Goal: Find specific page/section: Find specific page/section

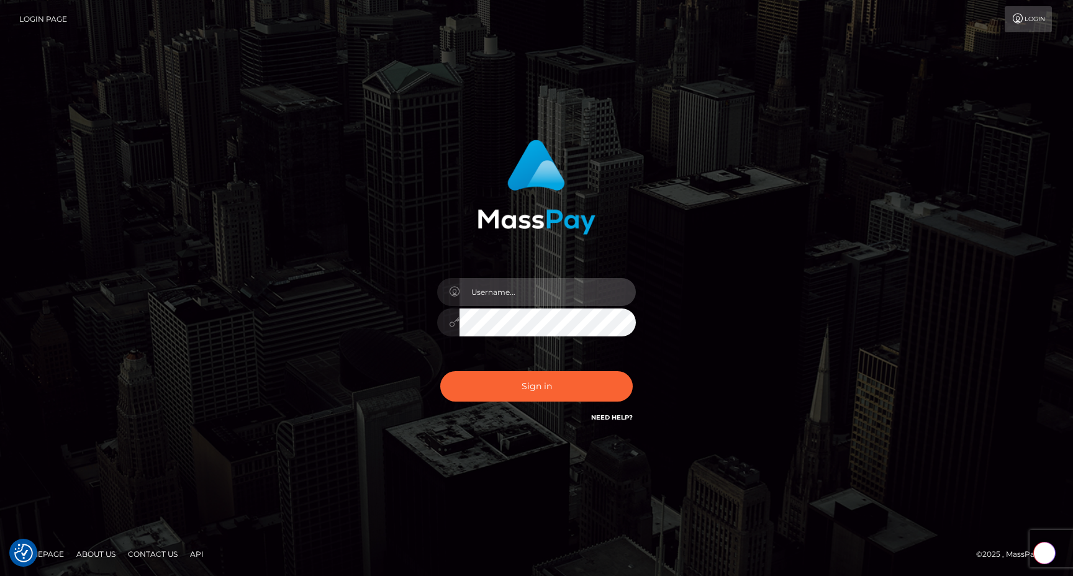
type input "egblue"
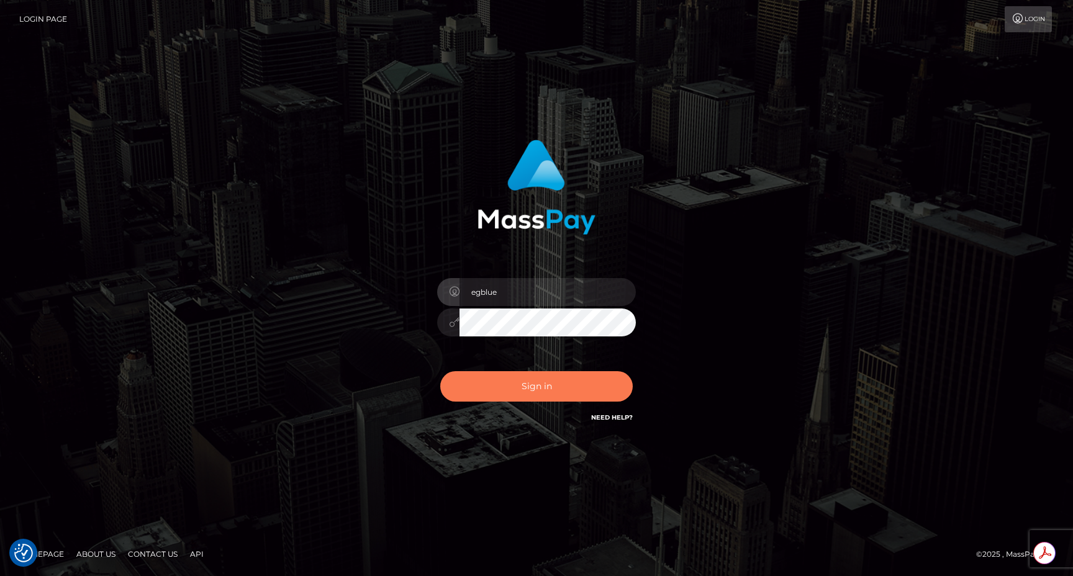
click at [469, 396] on button "Sign in" at bounding box center [536, 386] width 193 height 30
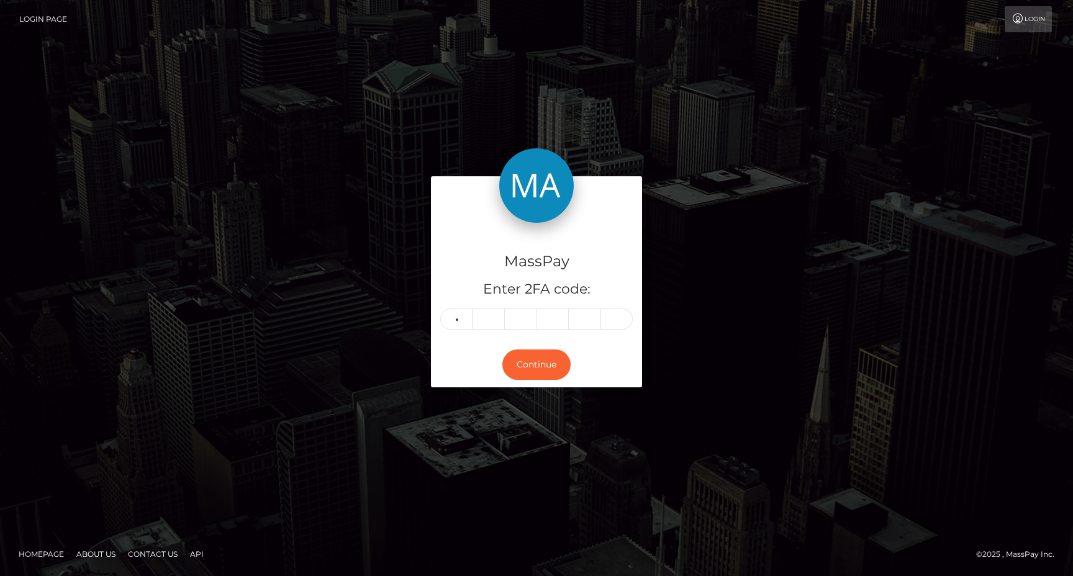
type input "8"
type input "0"
type input "6"
type input "9"
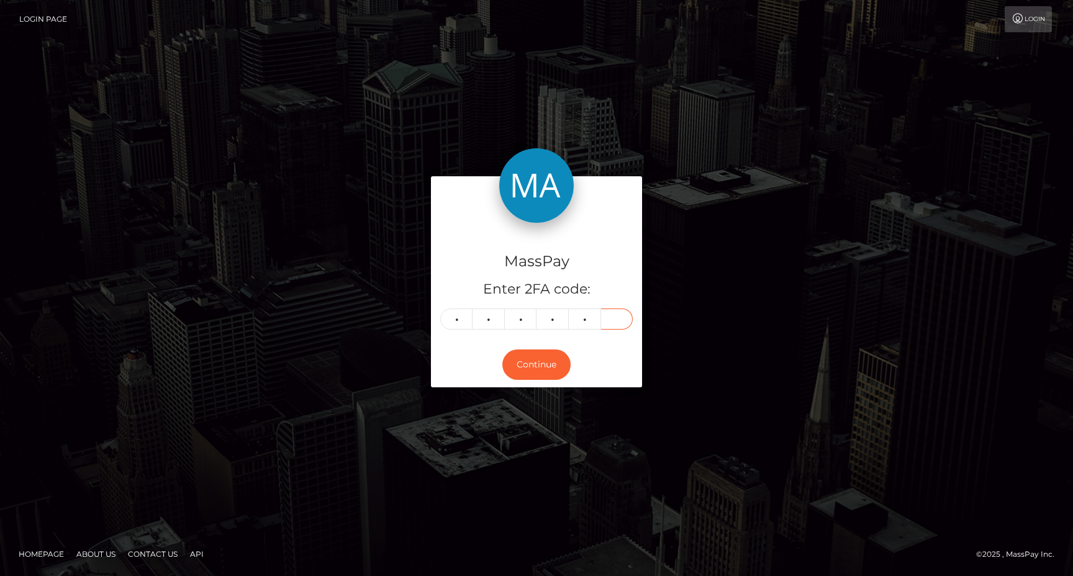
type input "6"
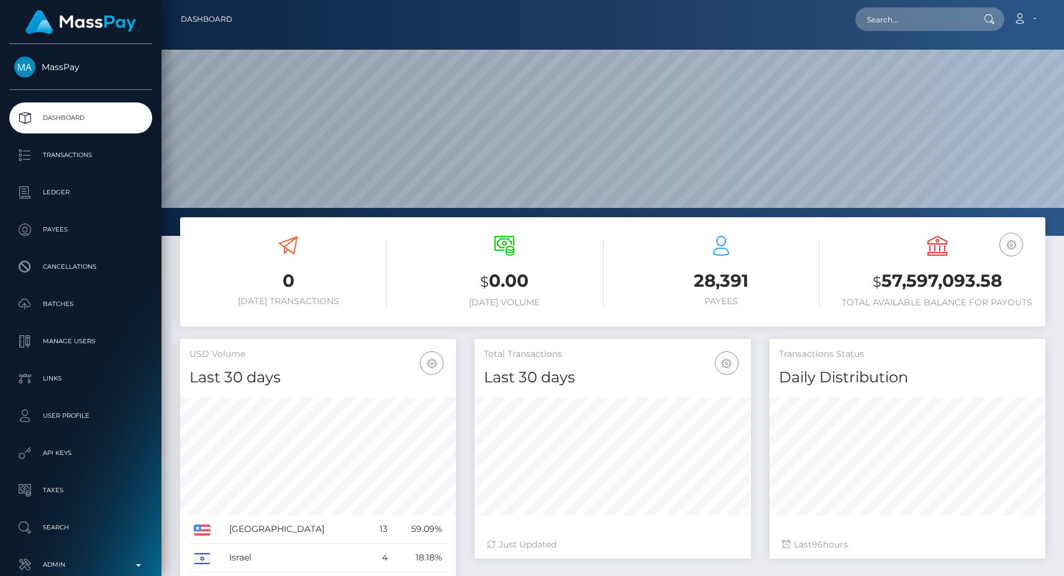
scroll to position [220, 276]
click at [907, 25] on input "text" at bounding box center [913, 19] width 117 height 24
paste input "pout_oygV3htjIOehq"
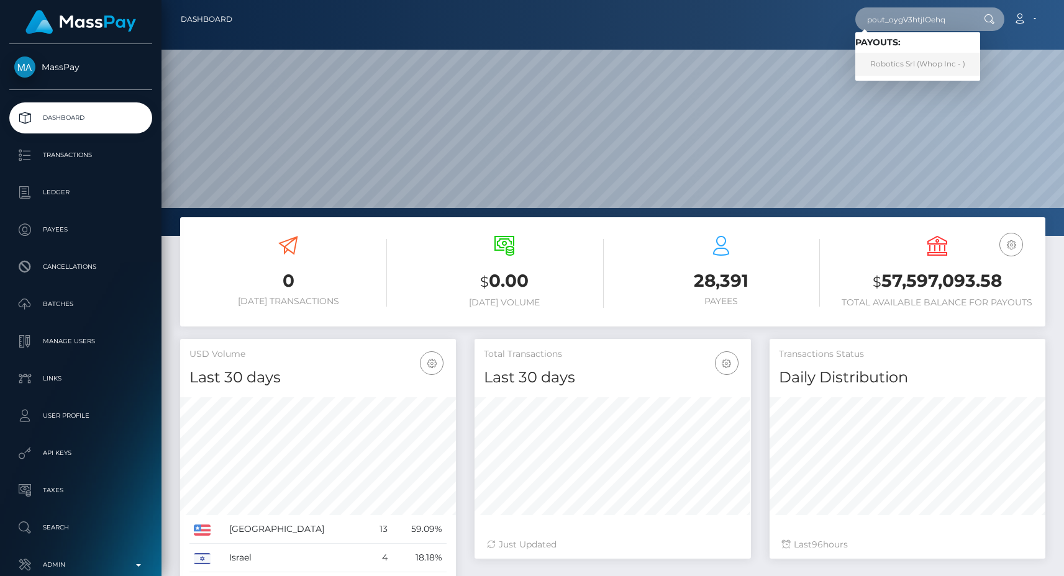
type input "pout_oygV3htjIOehq"
click at [920, 55] on link "Robotics Srl (Whop Inc - )" at bounding box center [917, 64] width 125 height 23
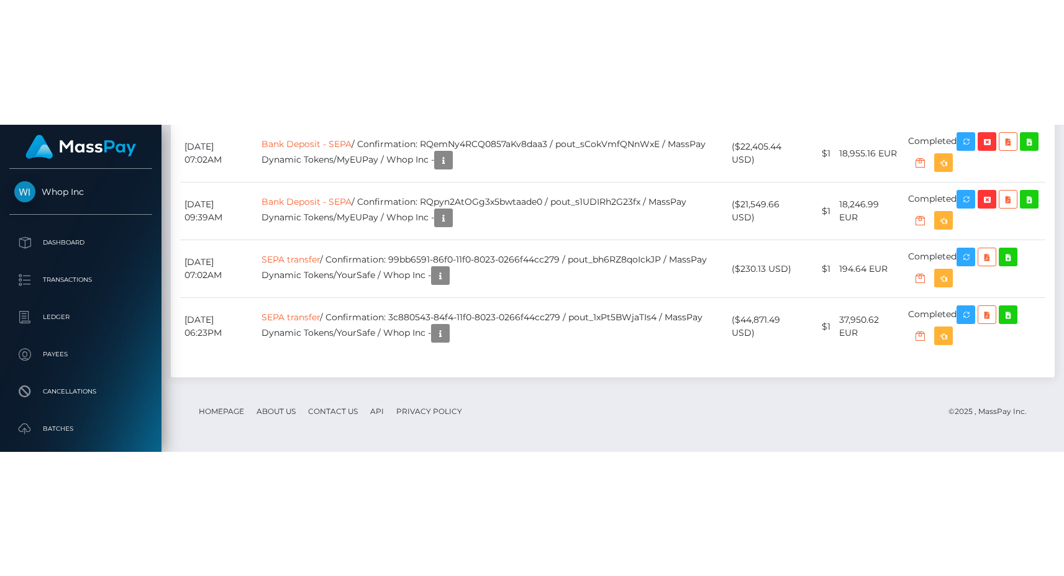
scroll to position [2276, 0]
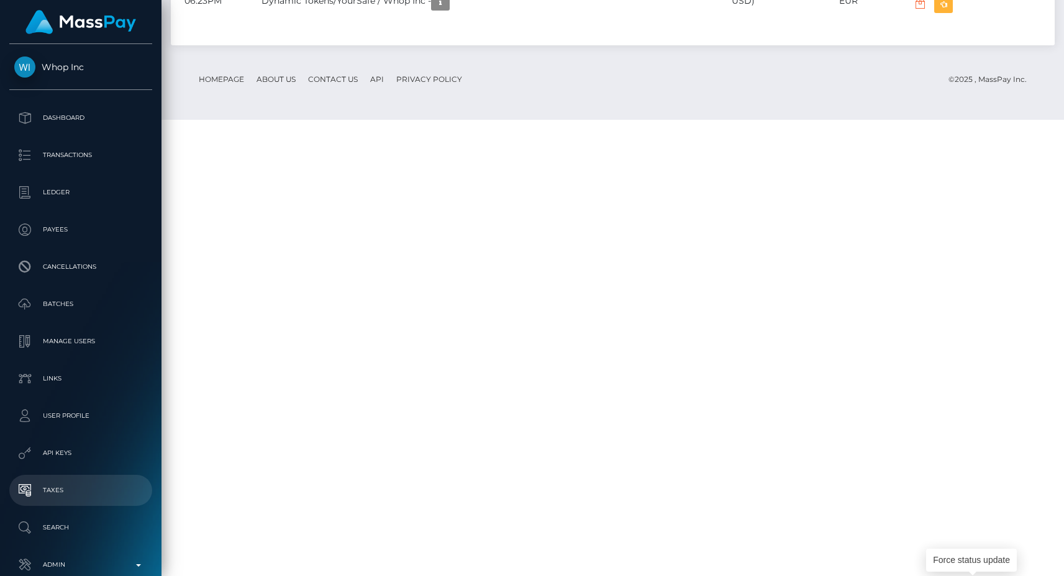
scroll to position [69, 0]
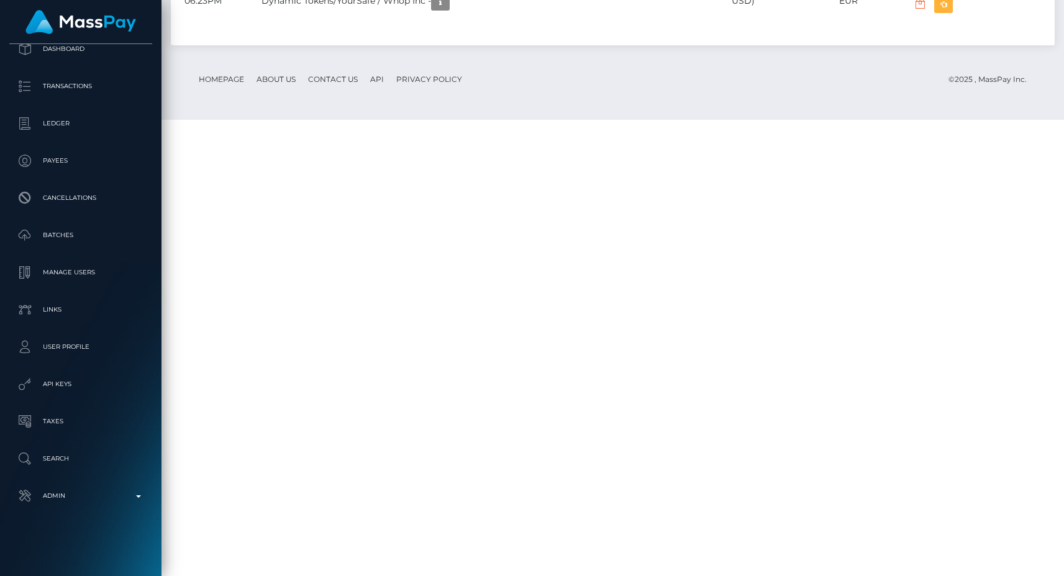
click at [102, 512] on div "Whop Inc Dashboard Transactions Ledger Payees Cancellations" at bounding box center [80, 309] width 161 height 530
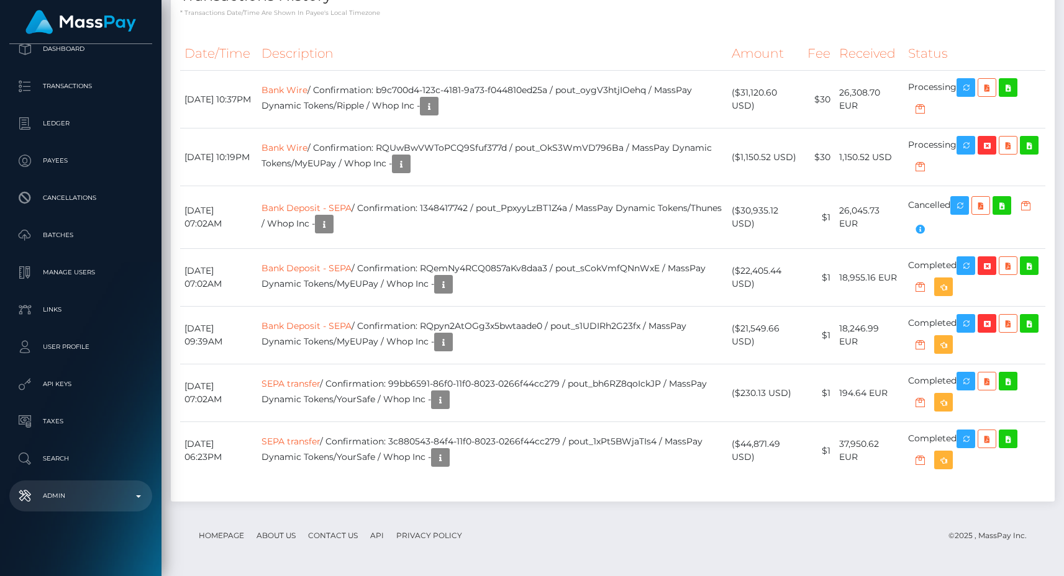
click at [104, 504] on p "Admin" at bounding box center [80, 496] width 133 height 19
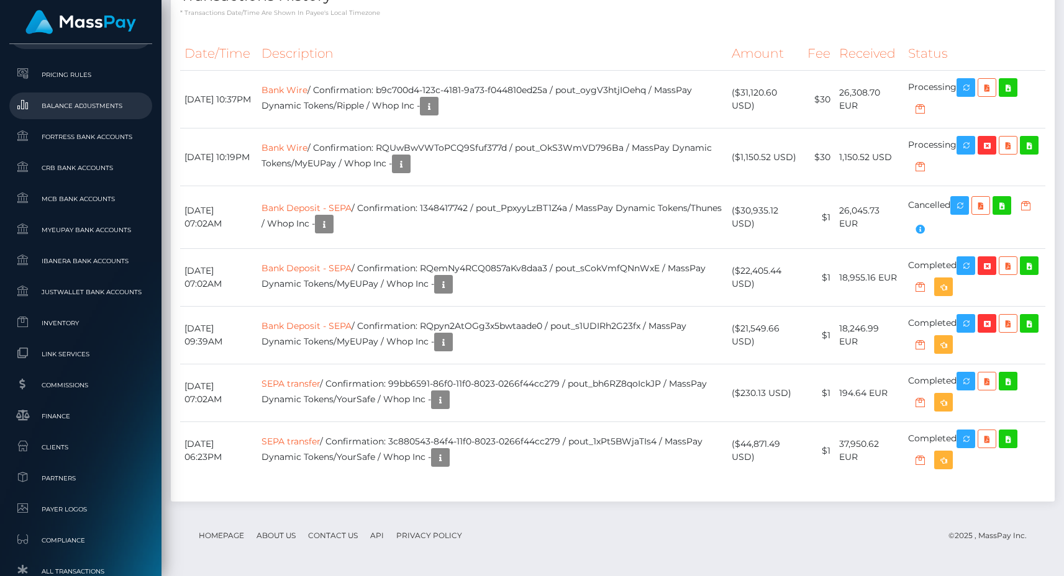
scroll to position [712, 0]
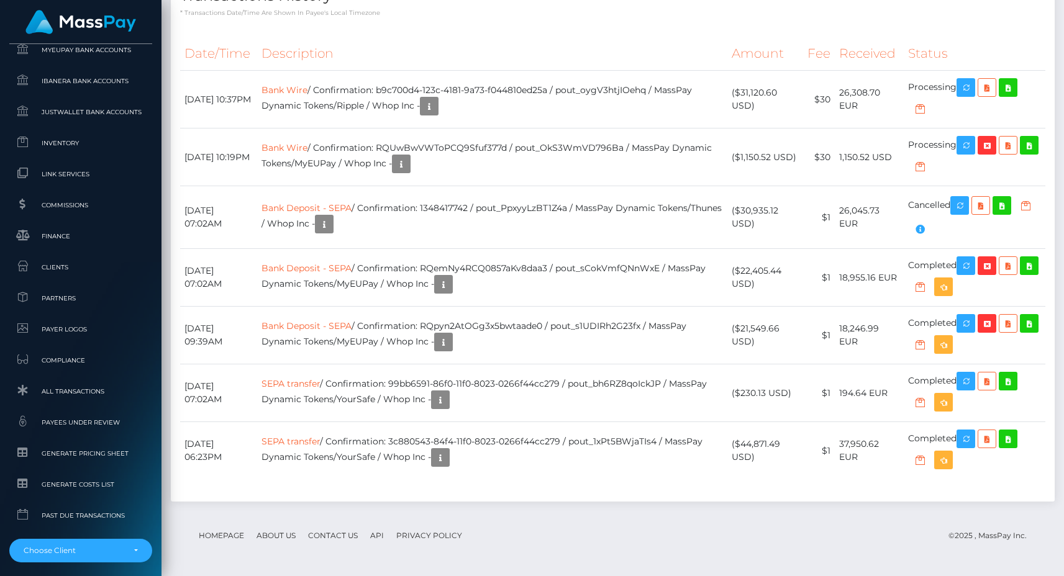
click at [627, 129] on td "Bank Wire / Confirmation: b9c700d4-123c-4181-9a73-f044810ed25a / pout_oygV3htjI…" at bounding box center [492, 100] width 470 height 58
copy td "pout_oygV3htjIOehq"
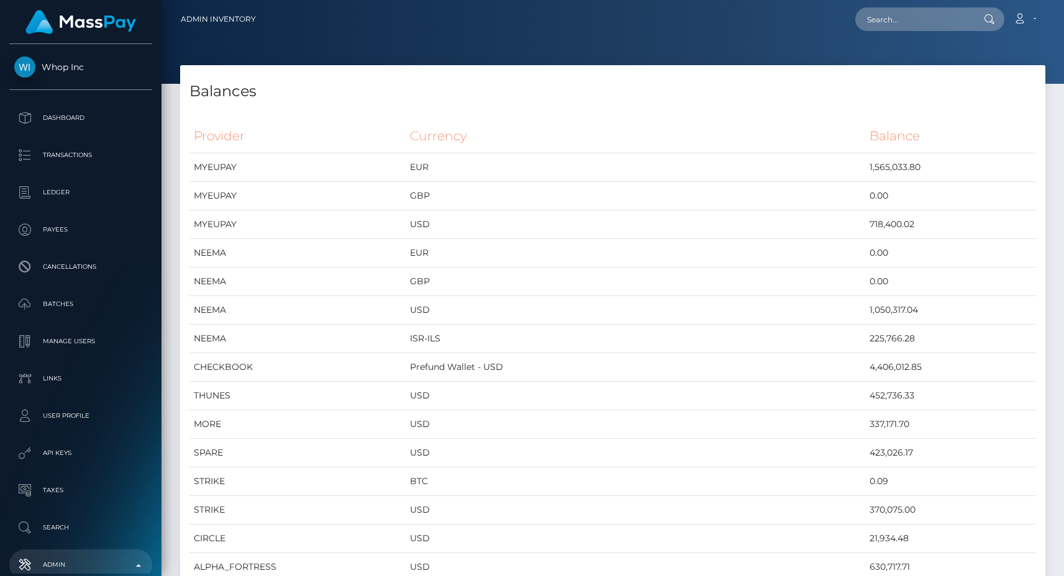
scroll to position [6004, 865]
click at [618, 225] on td "USD" at bounding box center [636, 225] width 460 height 29
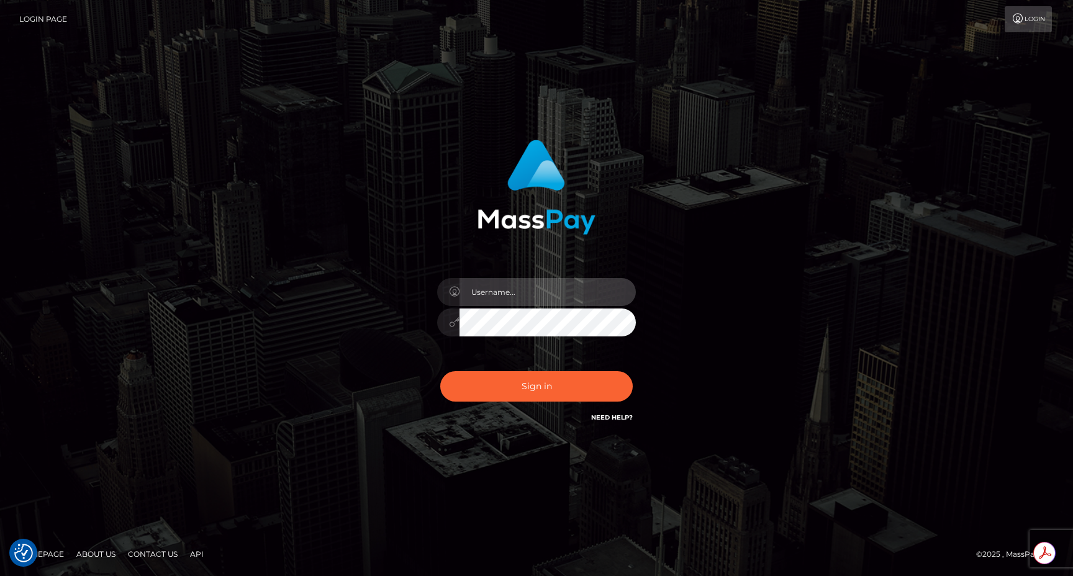
type input "egblue"
